Goal: Information Seeking & Learning: Learn about a topic

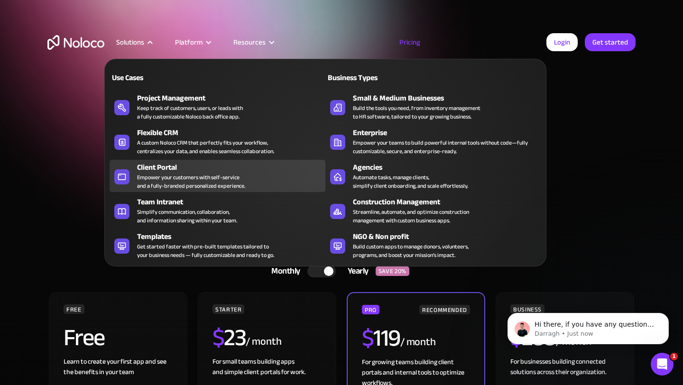
click at [157, 173] on div "Empower your customers with self-service and a fully-branded personalized exper…" at bounding box center [191, 181] width 108 height 17
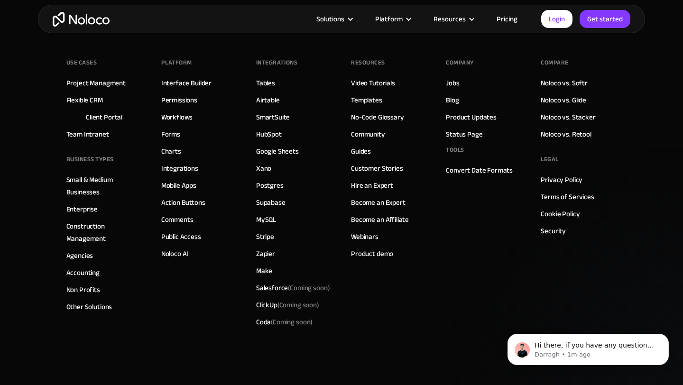
scroll to position [5267, 0]
click at [99, 100] on link "Flexible CRM" at bounding box center [84, 100] width 36 height 12
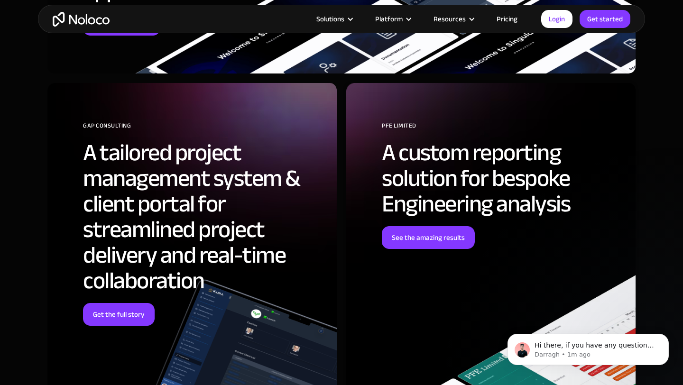
scroll to position [2682, 0]
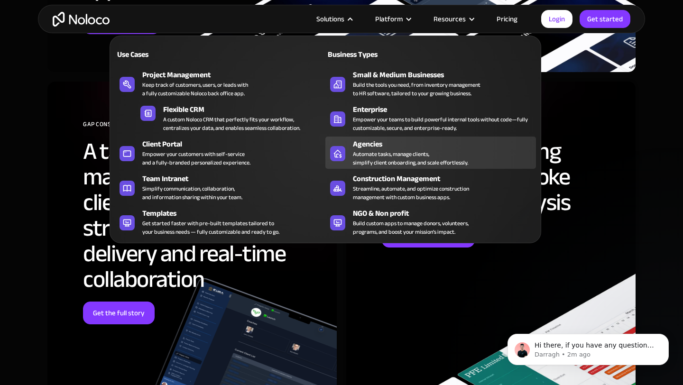
click at [388, 162] on div "Automate tasks, manage clients, simplify client onboarding, and scale effortles…" at bounding box center [410, 158] width 115 height 17
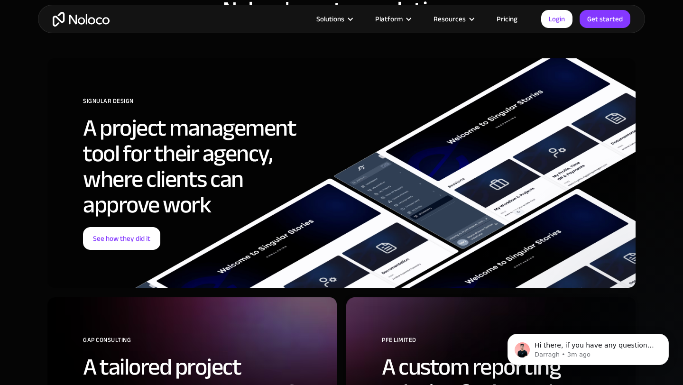
scroll to position [3173, 0]
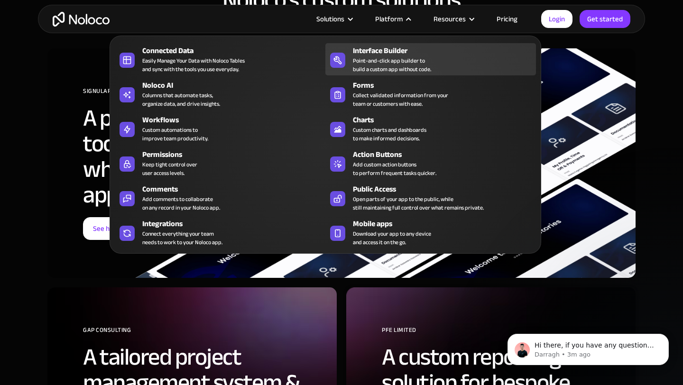
click at [379, 61] on div "Point-and-click app builder to build a custom app without code." at bounding box center [392, 64] width 78 height 17
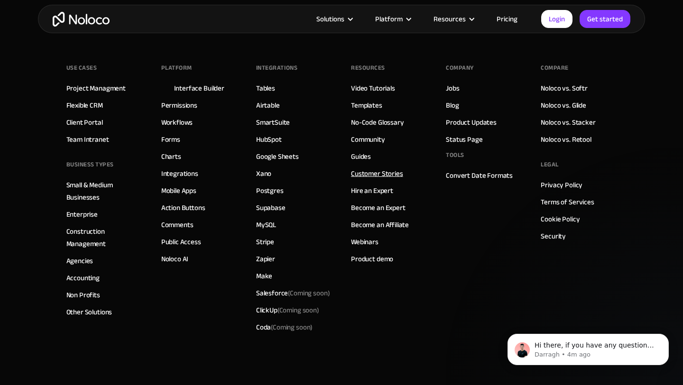
scroll to position [3271, 0]
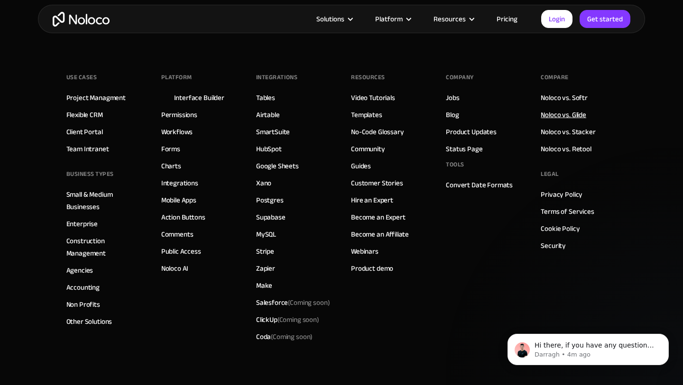
click at [554, 115] on link "Noloco vs. Glide" at bounding box center [563, 115] width 46 height 12
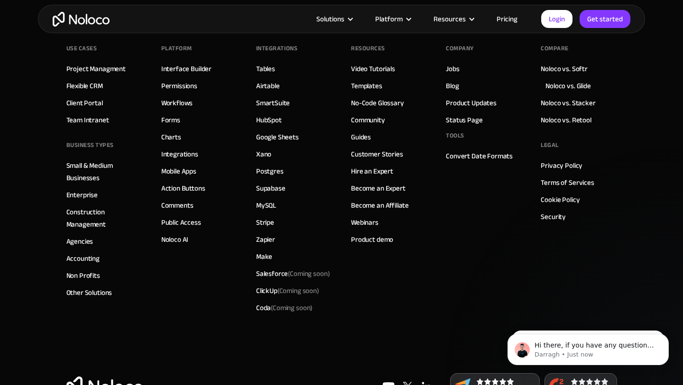
scroll to position [2689, 0]
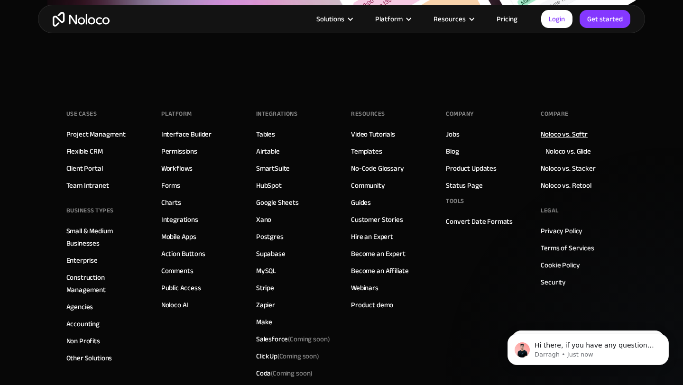
click at [565, 134] on link "Noloco vs. Softr" at bounding box center [563, 134] width 47 height 12
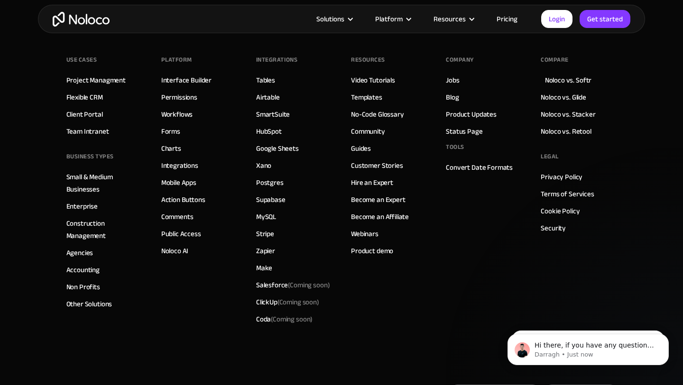
scroll to position [2732, 0]
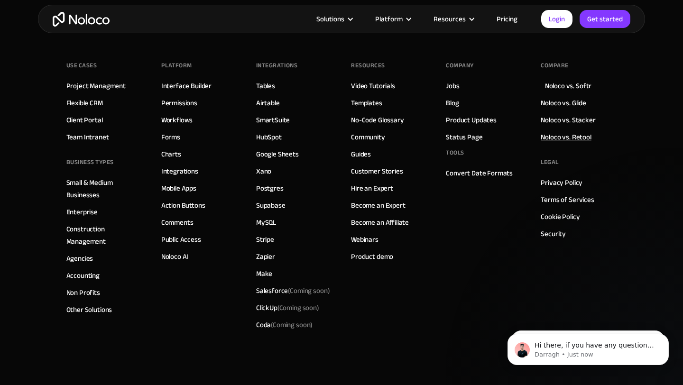
click at [567, 139] on link "Noloco vs. Retool" at bounding box center [565, 137] width 50 height 12
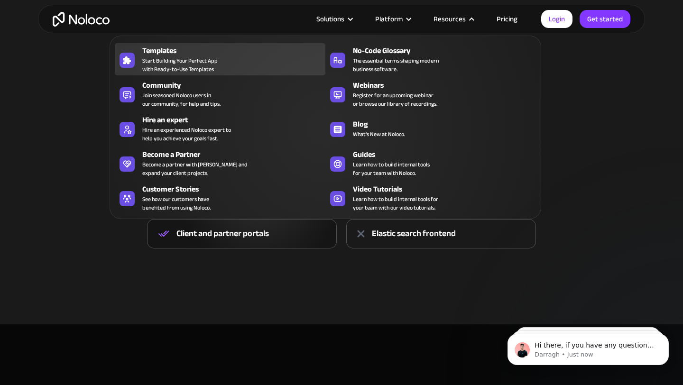
click at [225, 59] on div "Templates Start Building Your Perfect App with Ready-to-Use Templates" at bounding box center [231, 59] width 178 height 28
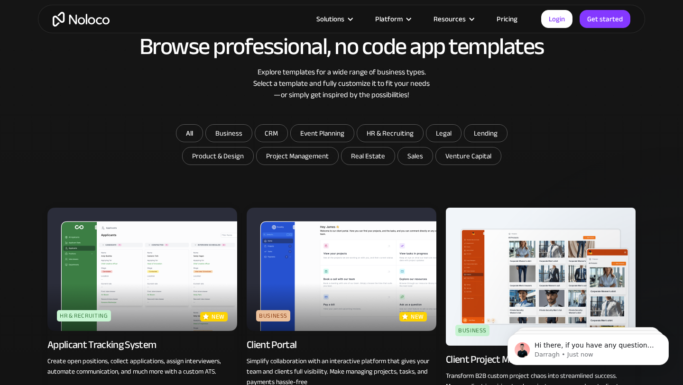
scroll to position [521, 0]
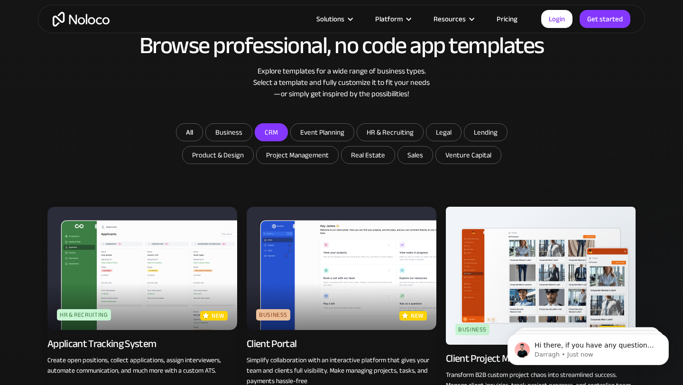
click at [268, 135] on input "CRM" at bounding box center [271, 132] width 32 height 17
checkbox input "true"
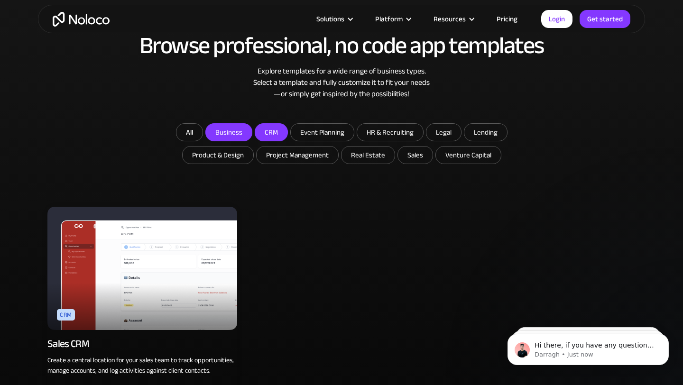
click at [237, 126] on input "Business" at bounding box center [229, 132] width 46 height 17
checkbox input "true"
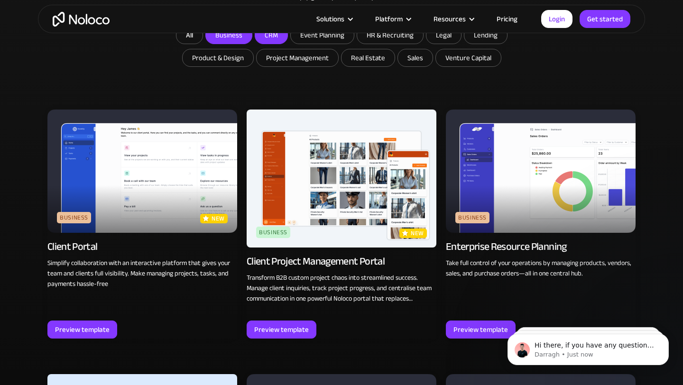
scroll to position [673, 0]
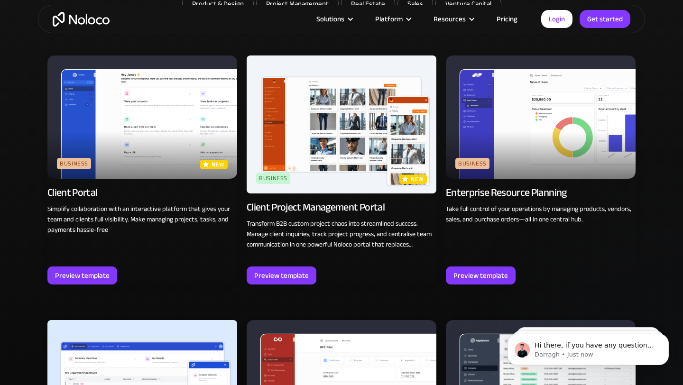
click at [179, 127] on img at bounding box center [142, 116] width 190 height 123
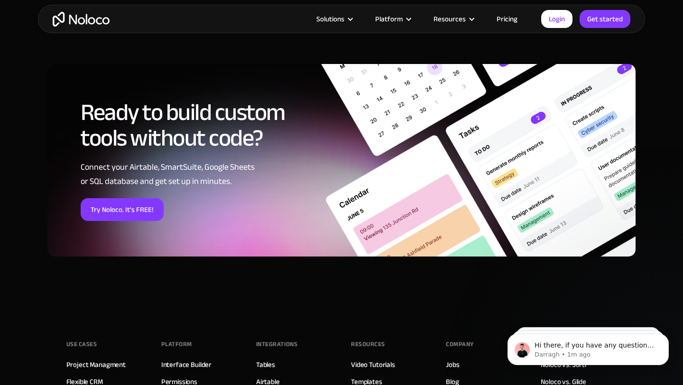
scroll to position [1512, 0]
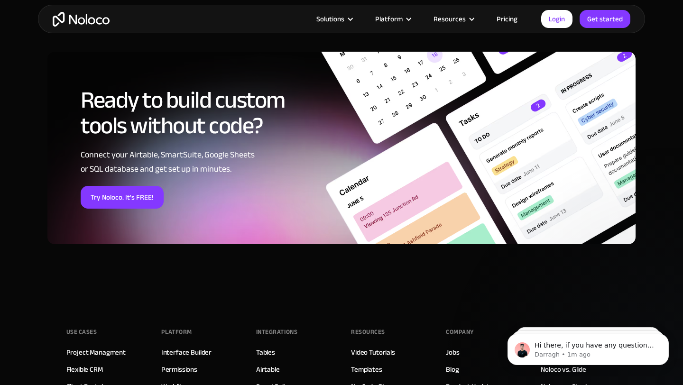
click at [504, 21] on link "Pricing" at bounding box center [506, 19] width 45 height 12
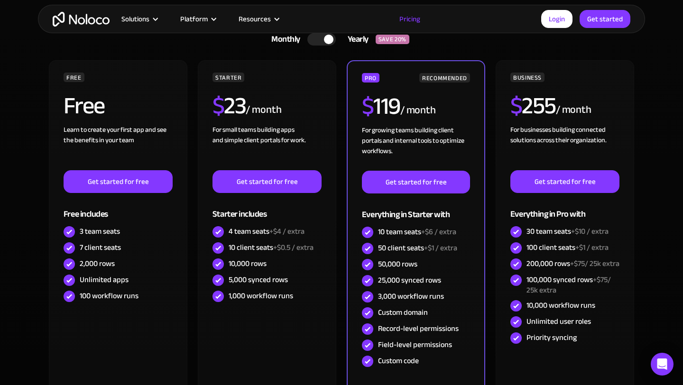
scroll to position [232, 0]
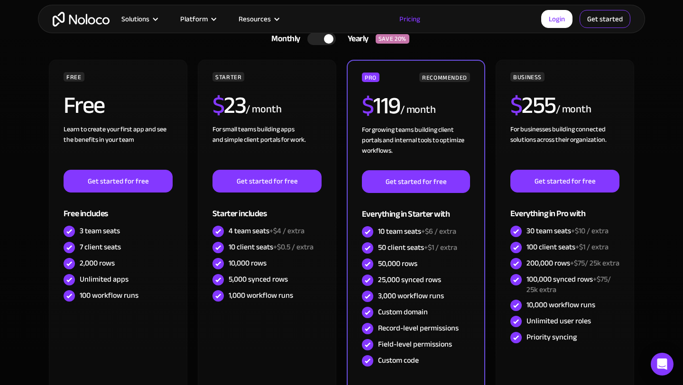
click at [588, 21] on link "Get started" at bounding box center [604, 19] width 51 height 18
